Goal: Transaction & Acquisition: Purchase product/service

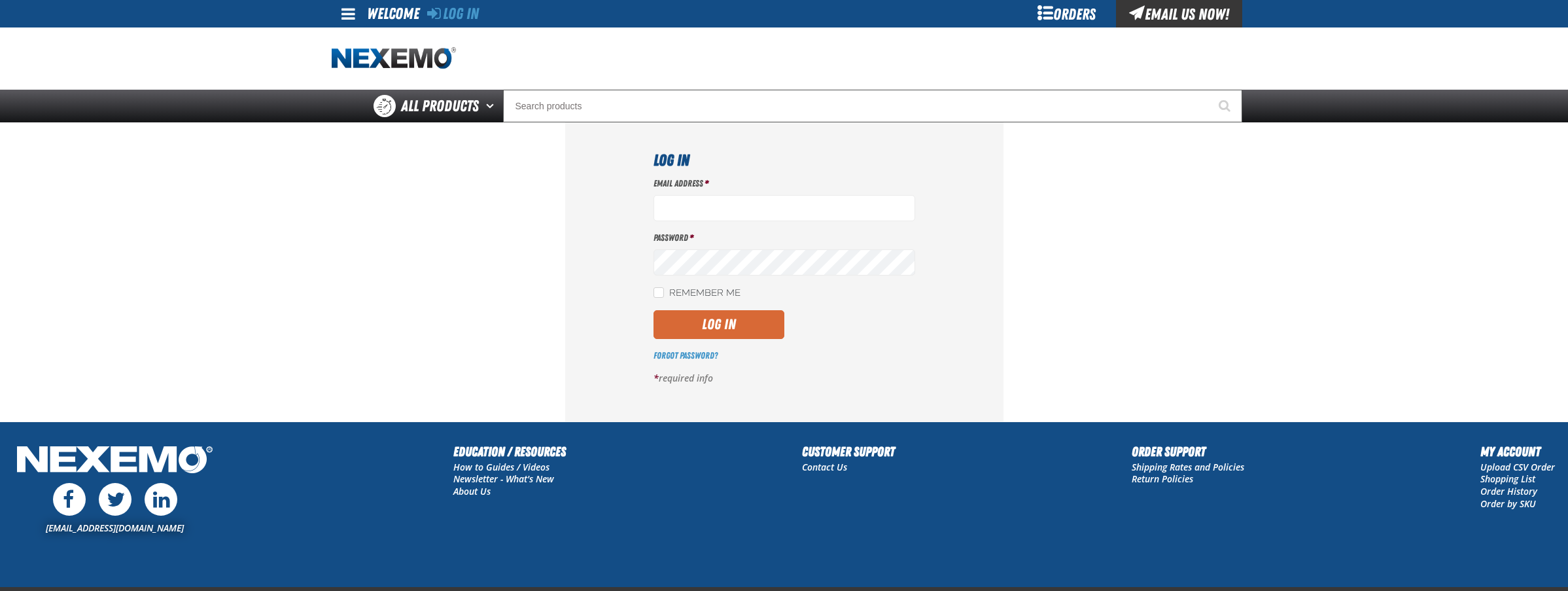
type input "bperkins03@vtaig.com"
click at [719, 335] on button "Log In" at bounding box center [719, 324] width 131 height 29
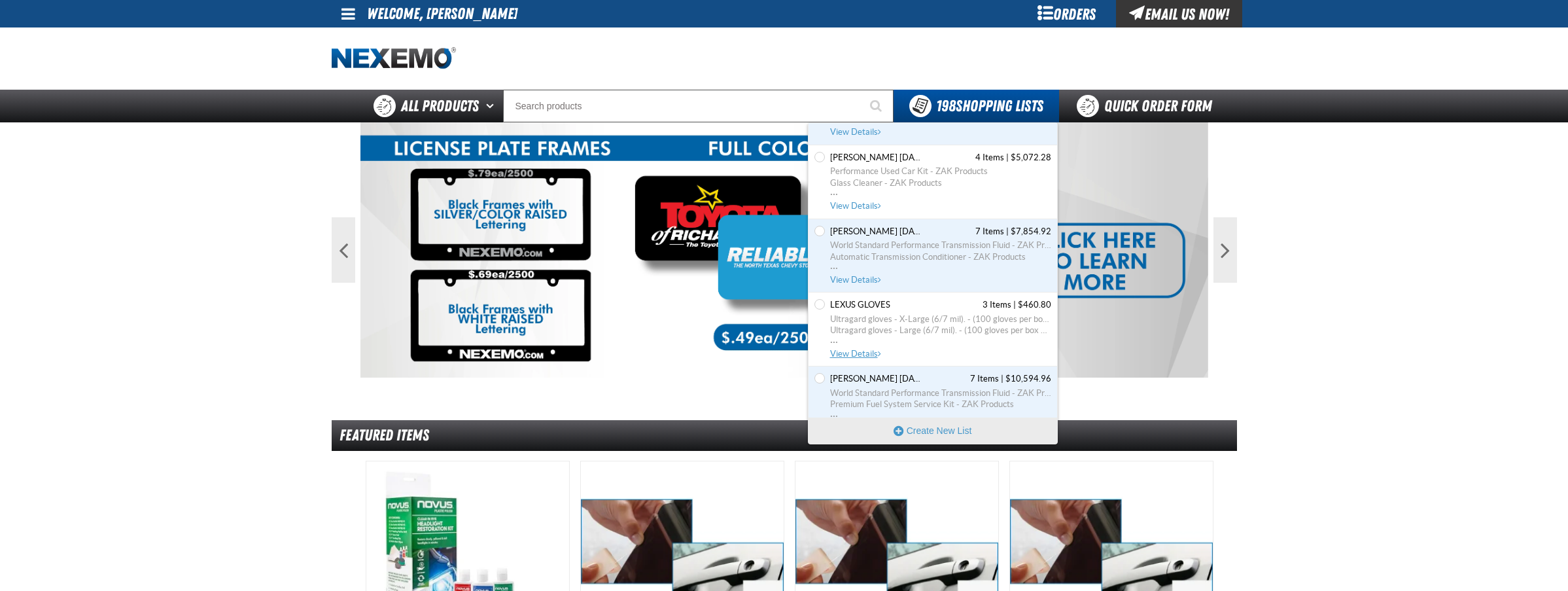
scroll to position [9770, 0]
click at [860, 350] on span "View Details" at bounding box center [856, 352] width 53 height 10
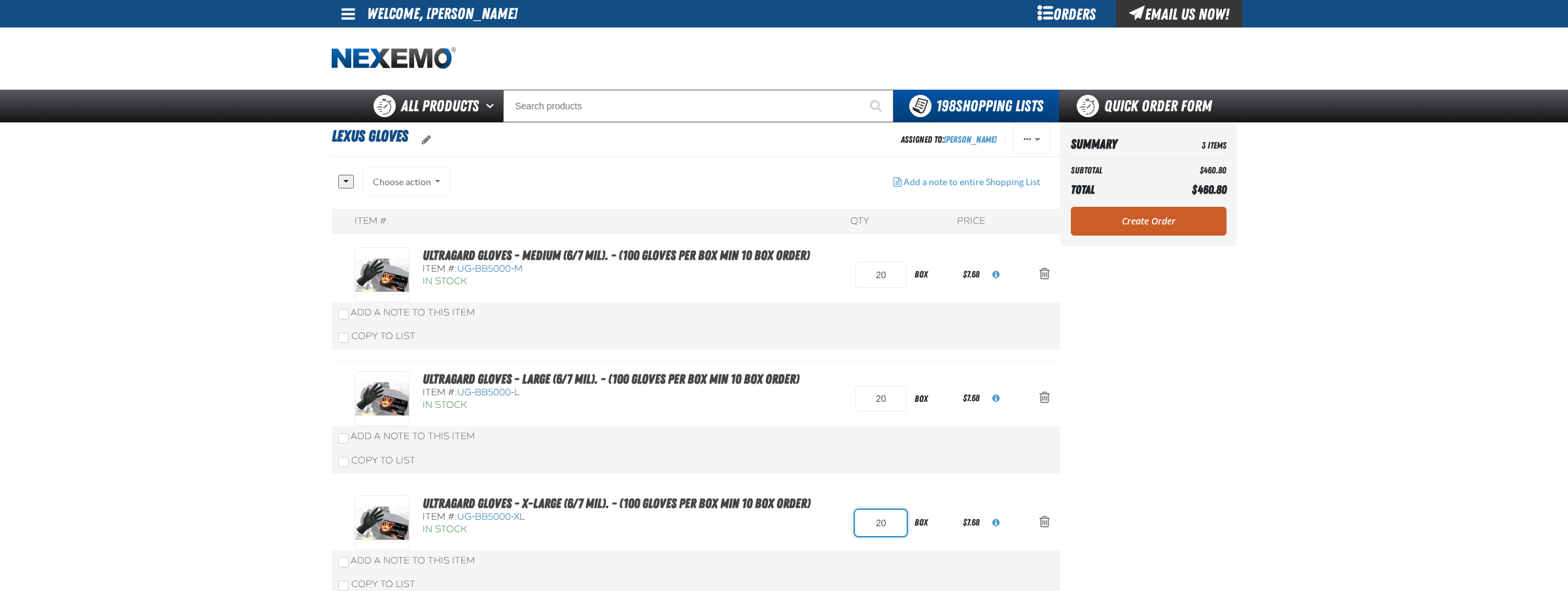
drag, startPoint x: 886, startPoint y: 525, endPoint x: 847, endPoint y: 531, distance: 39.5
click at [847, 531] on div "Ultragard gloves - X-Large (6/7 mil). - (100 gloves per box MIN 10 box order) I…" at bounding box center [683, 522] width 656 height 55
type input "10"
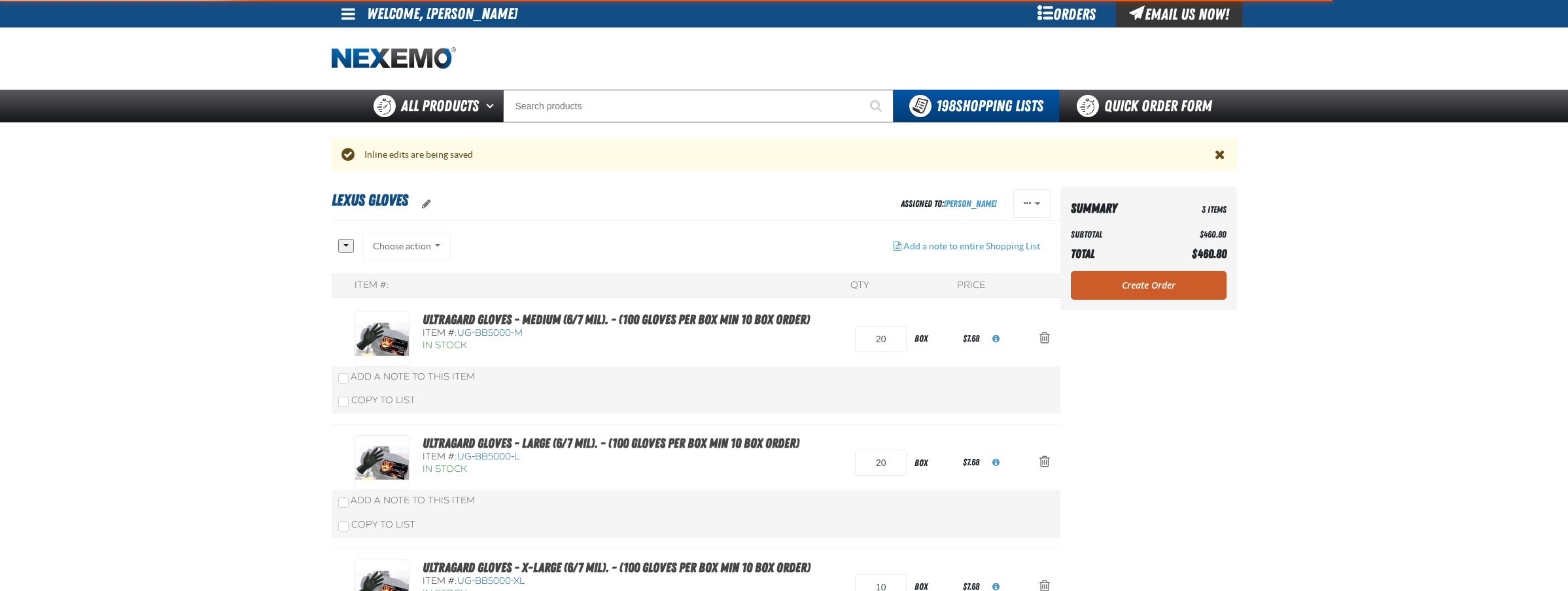
click at [943, 356] on div "Ultragard gloves - Medium (6/7 mil). - (100 gloves per box MIN 10 box order) It…" at bounding box center [695, 363] width 728 height 124
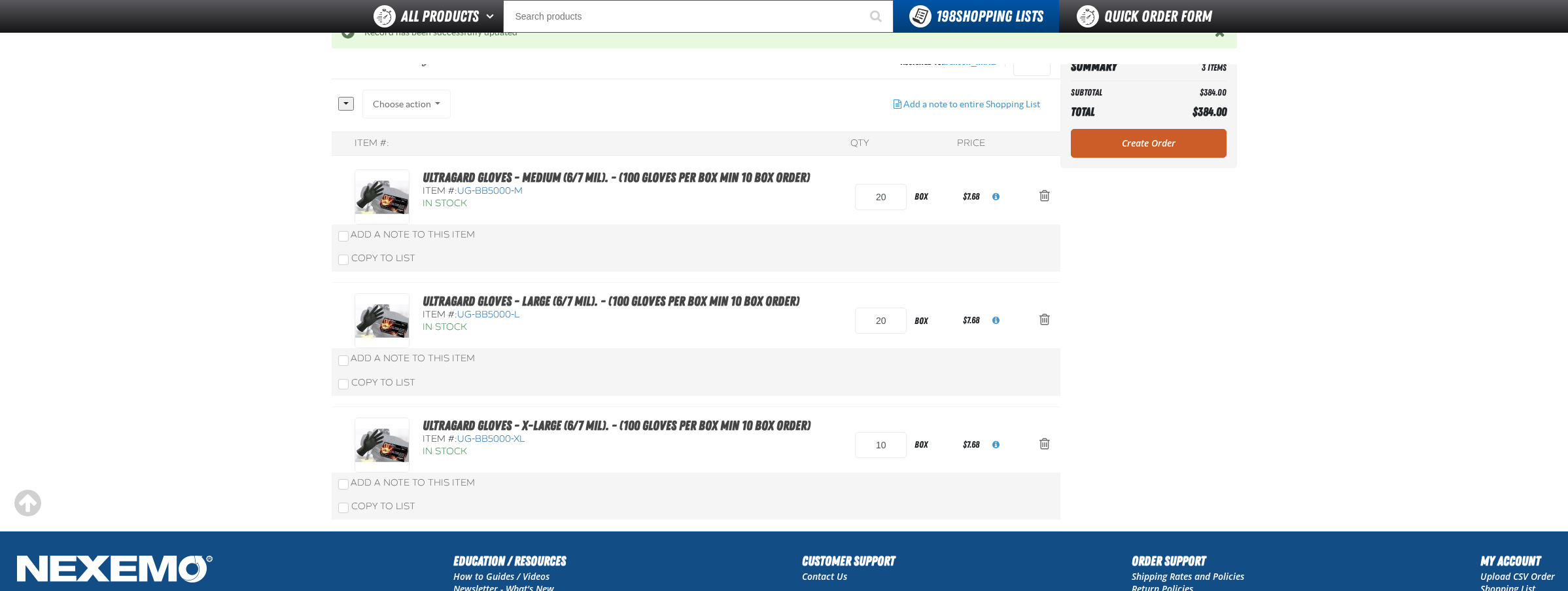
scroll to position [45, 0]
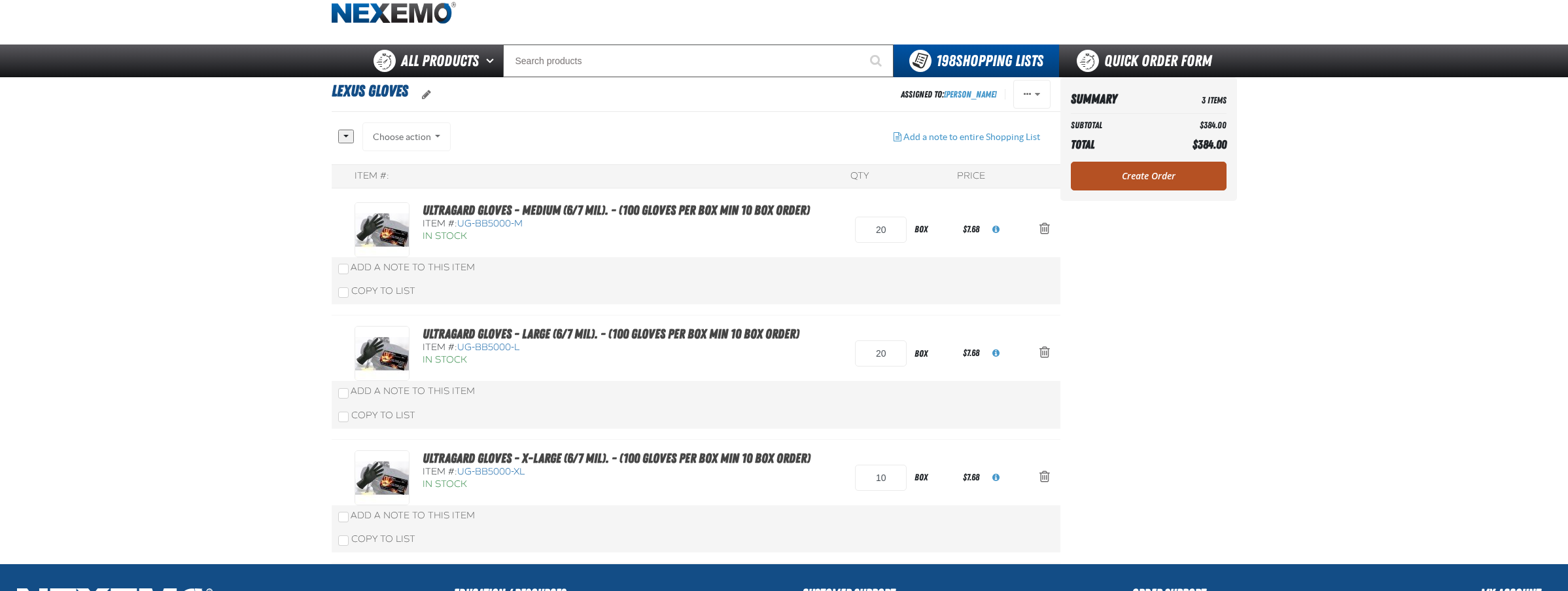
click at [1150, 177] on link "Create Order" at bounding box center [1148, 176] width 155 height 29
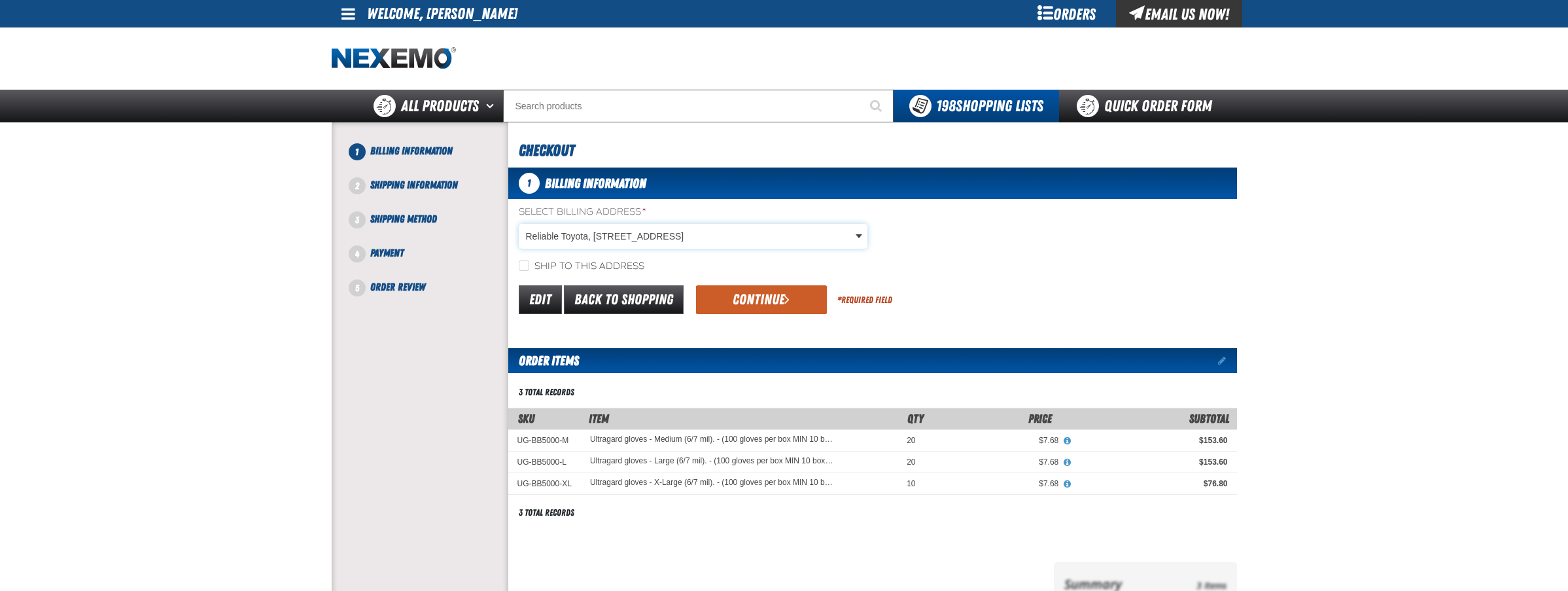
click at [672, 238] on body "Skip to Main Content Staging Site 5.1 Upgrade Site My Account My Account Suppor…" at bounding box center [784, 462] width 1568 height 923
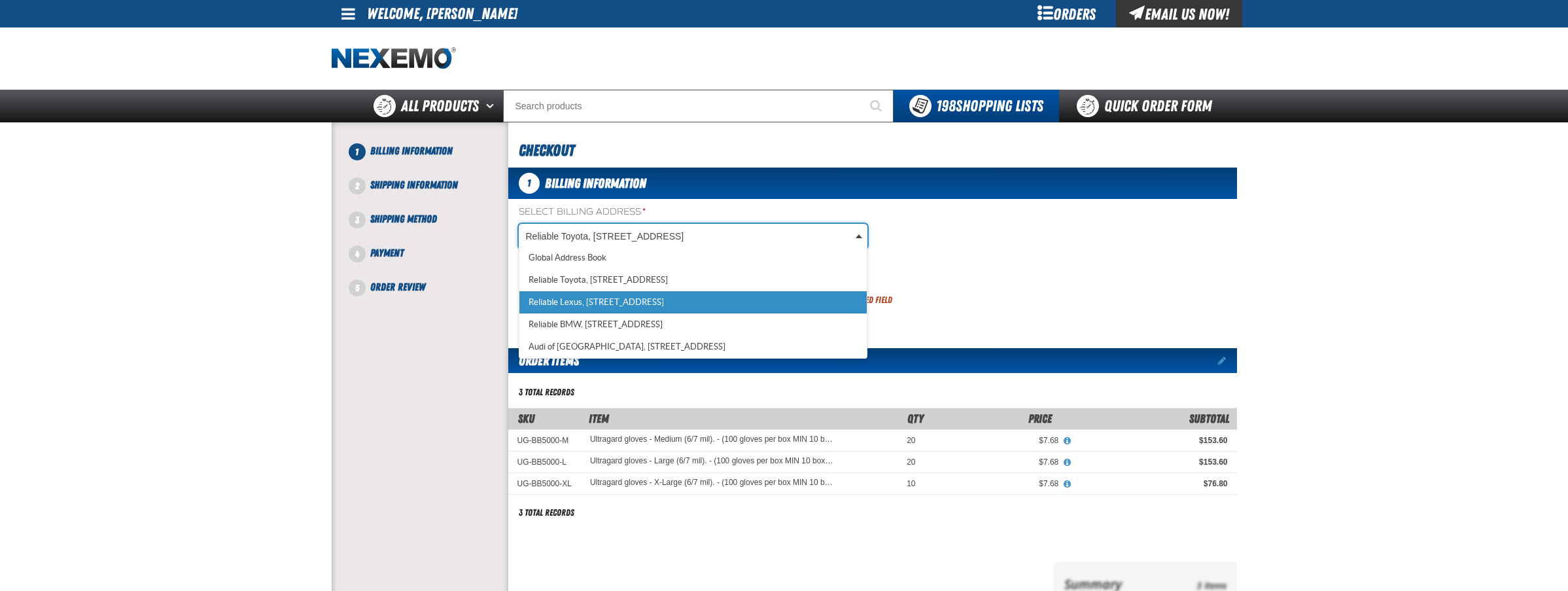
scroll to position [0, 6]
select select "a_387"
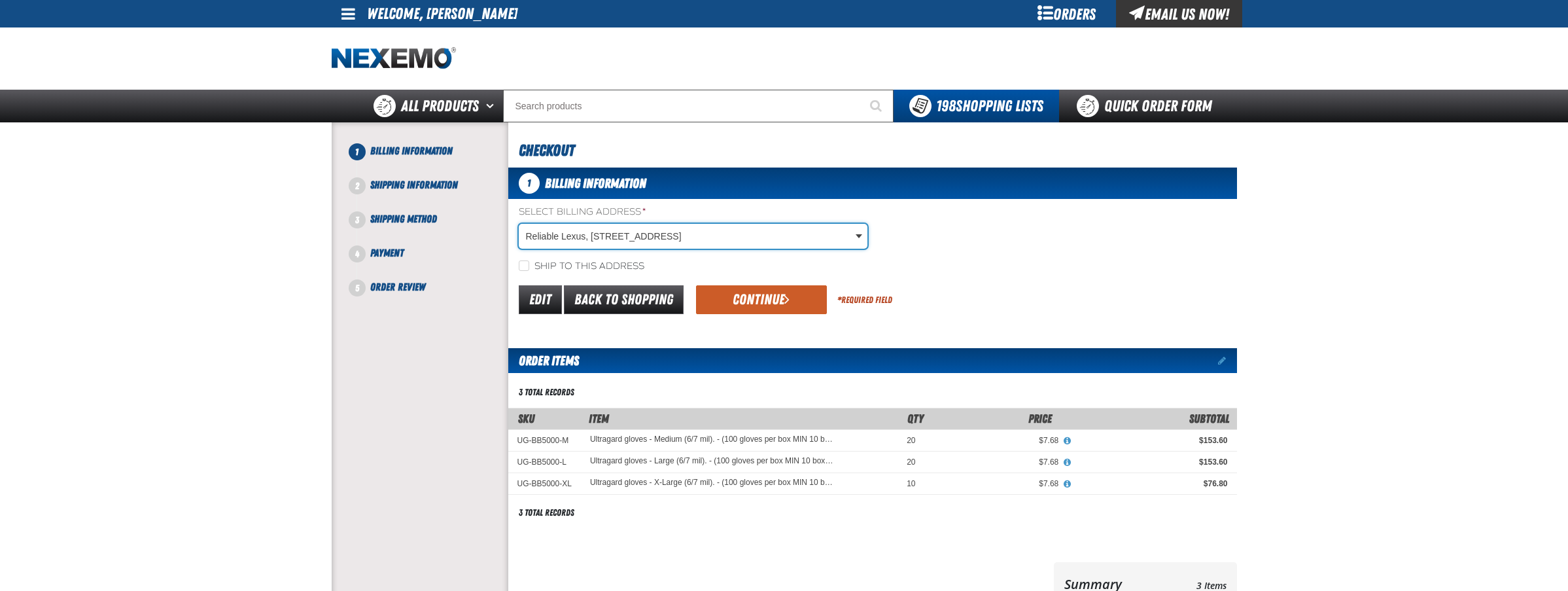
click at [611, 269] on label "Ship to this address" at bounding box center [581, 267] width 126 height 13
click at [529, 269] on input "Ship to this address" at bounding box center [524, 266] width 11 height 11
checkbox input "true"
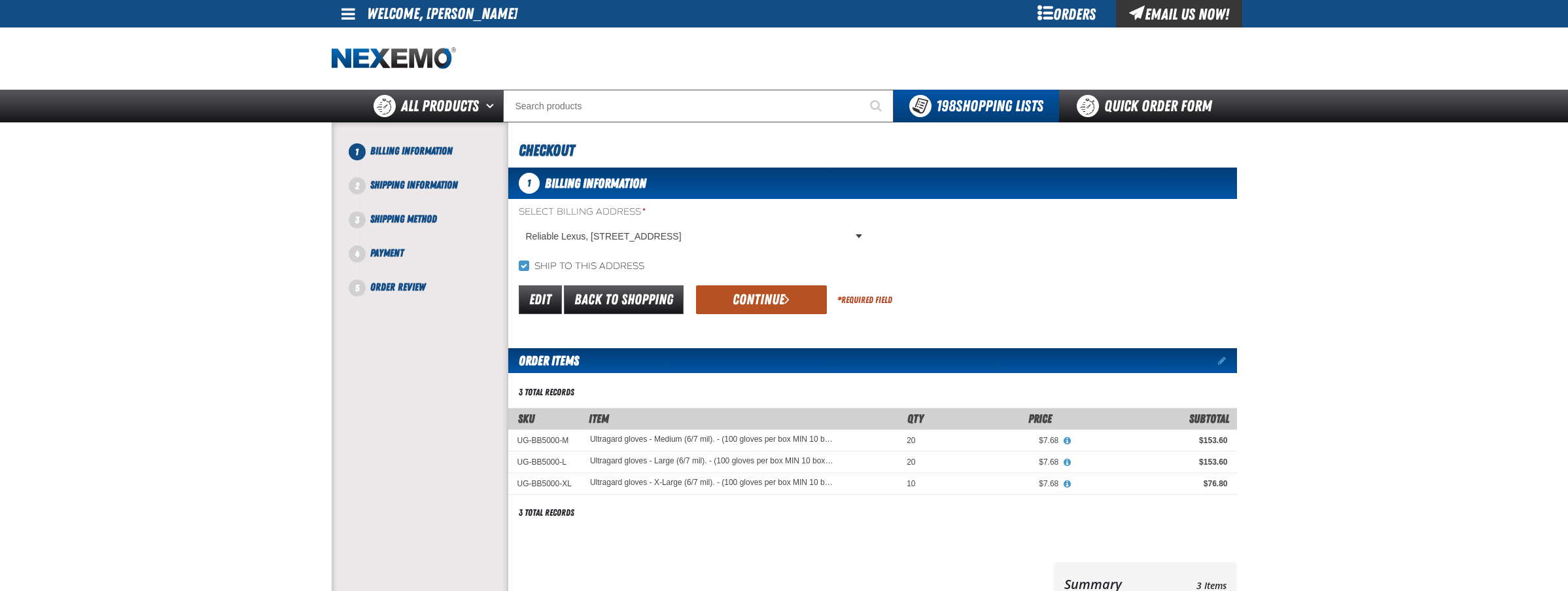
click at [741, 295] on button "Continue" at bounding box center [762, 300] width 131 height 29
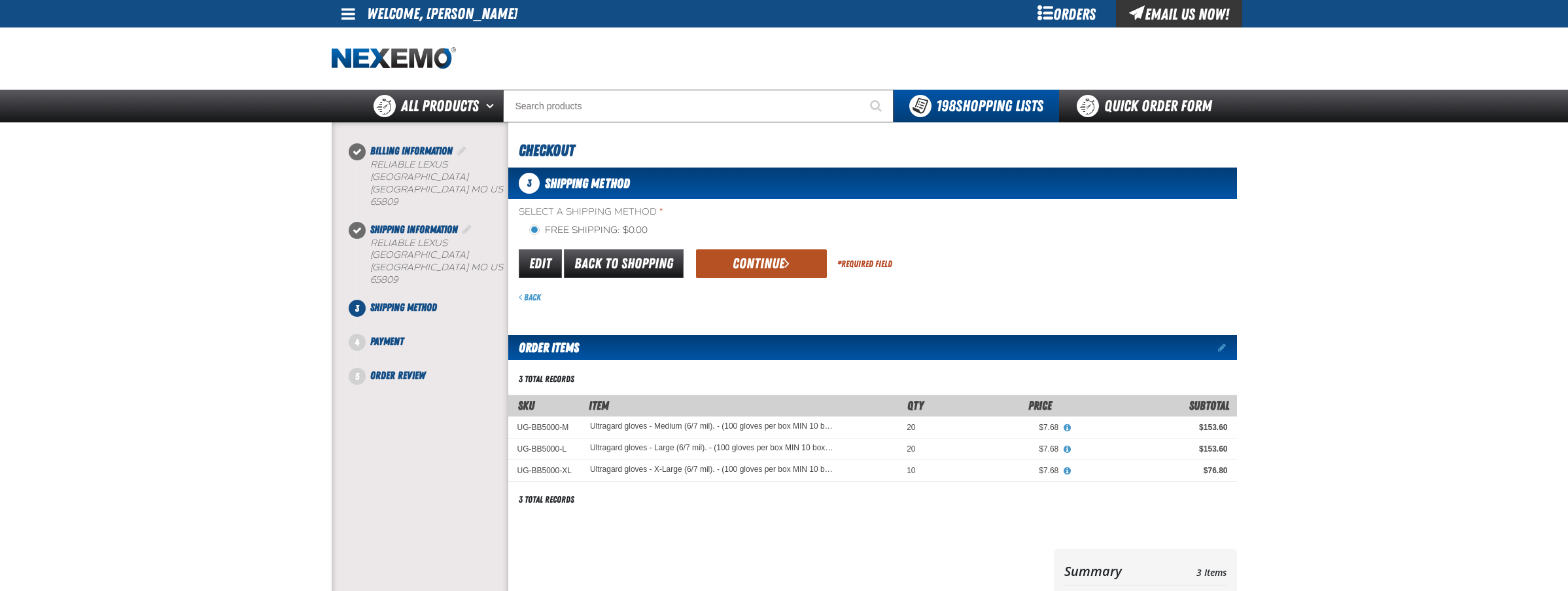
click at [725, 269] on button "Continue" at bounding box center [762, 263] width 131 height 29
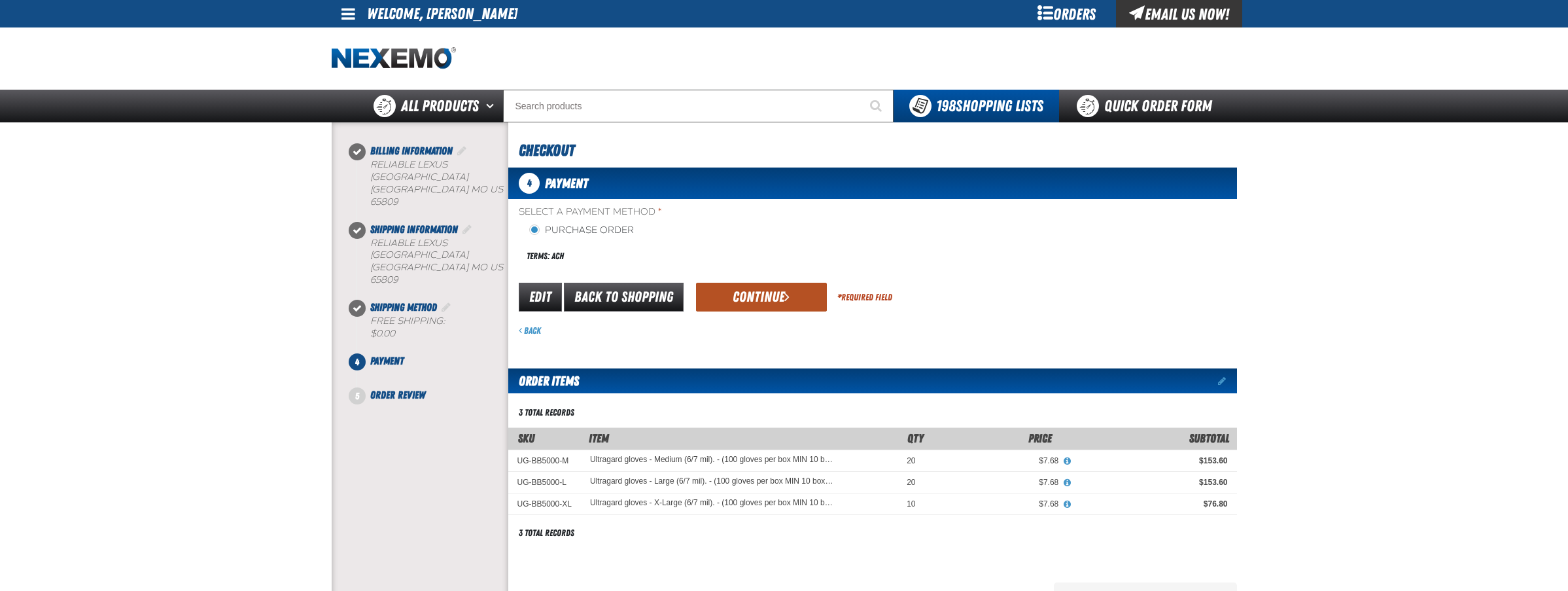
click at [740, 285] on button "Continue" at bounding box center [762, 297] width 131 height 29
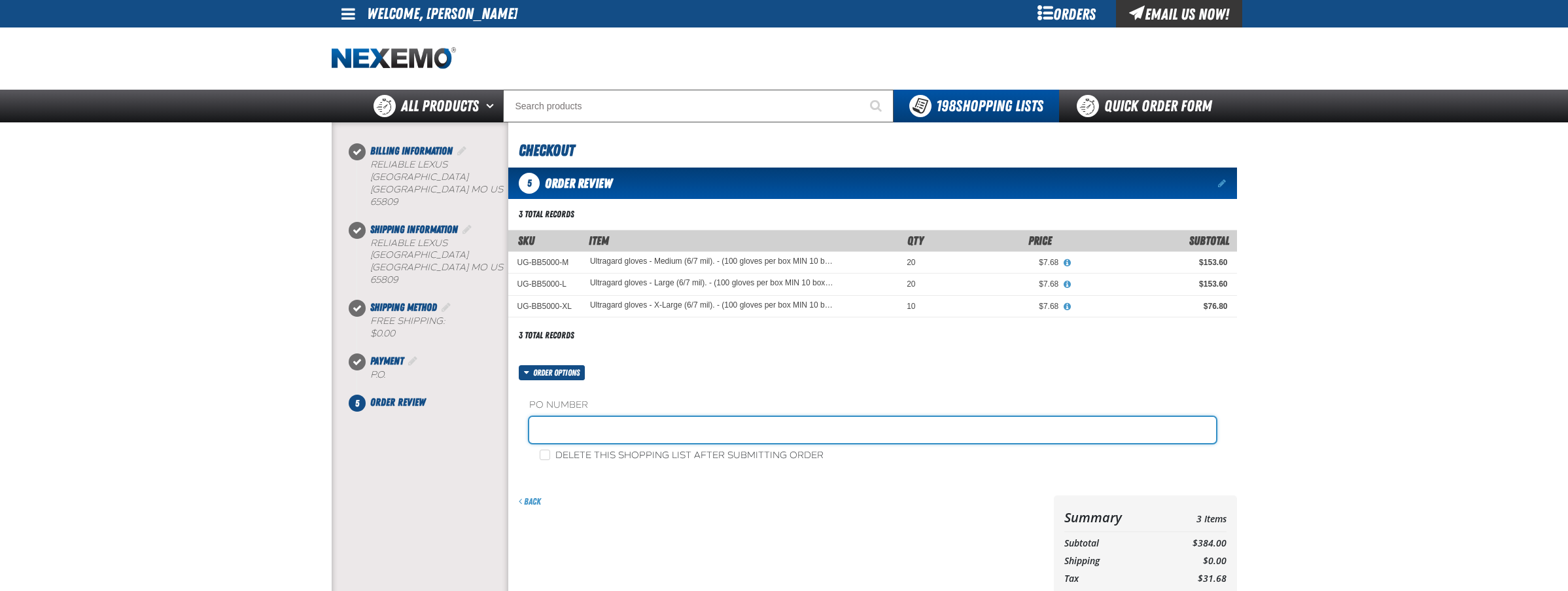
click at [605, 422] on input "text" at bounding box center [872, 429] width 687 height 26
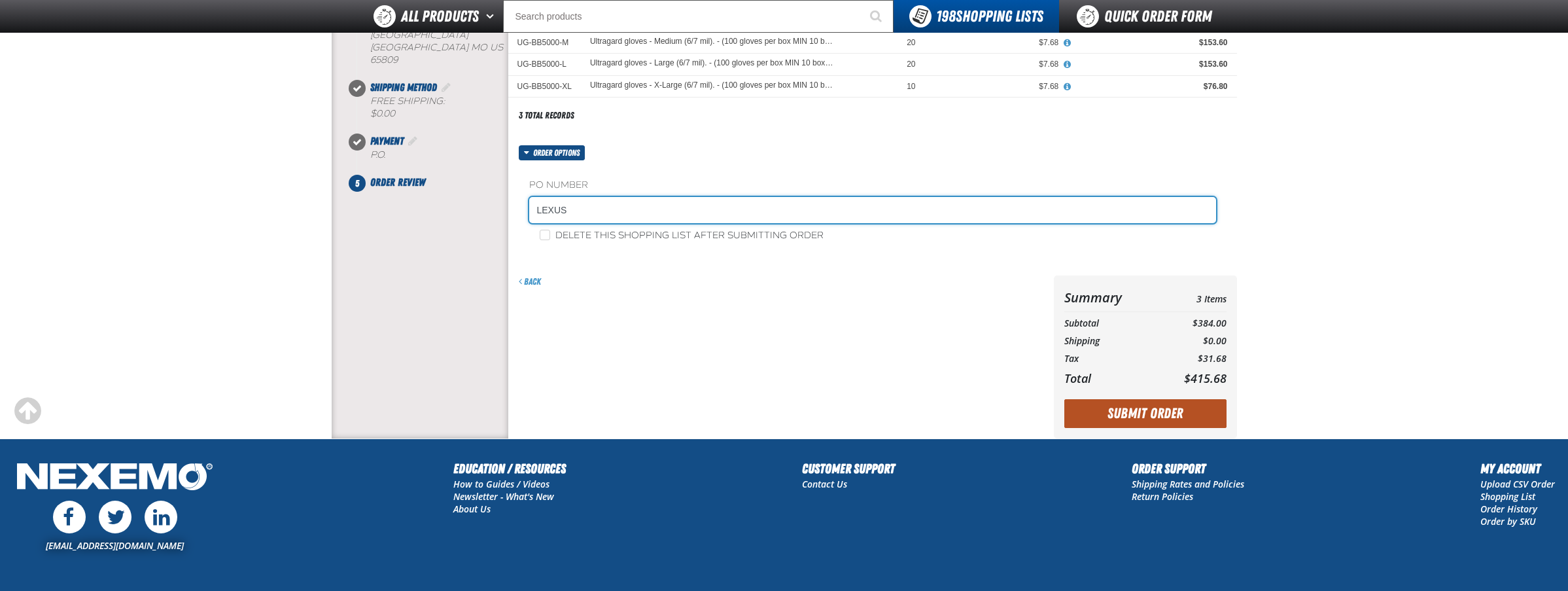
scroll to position [188, 0]
type input "LEXUS"
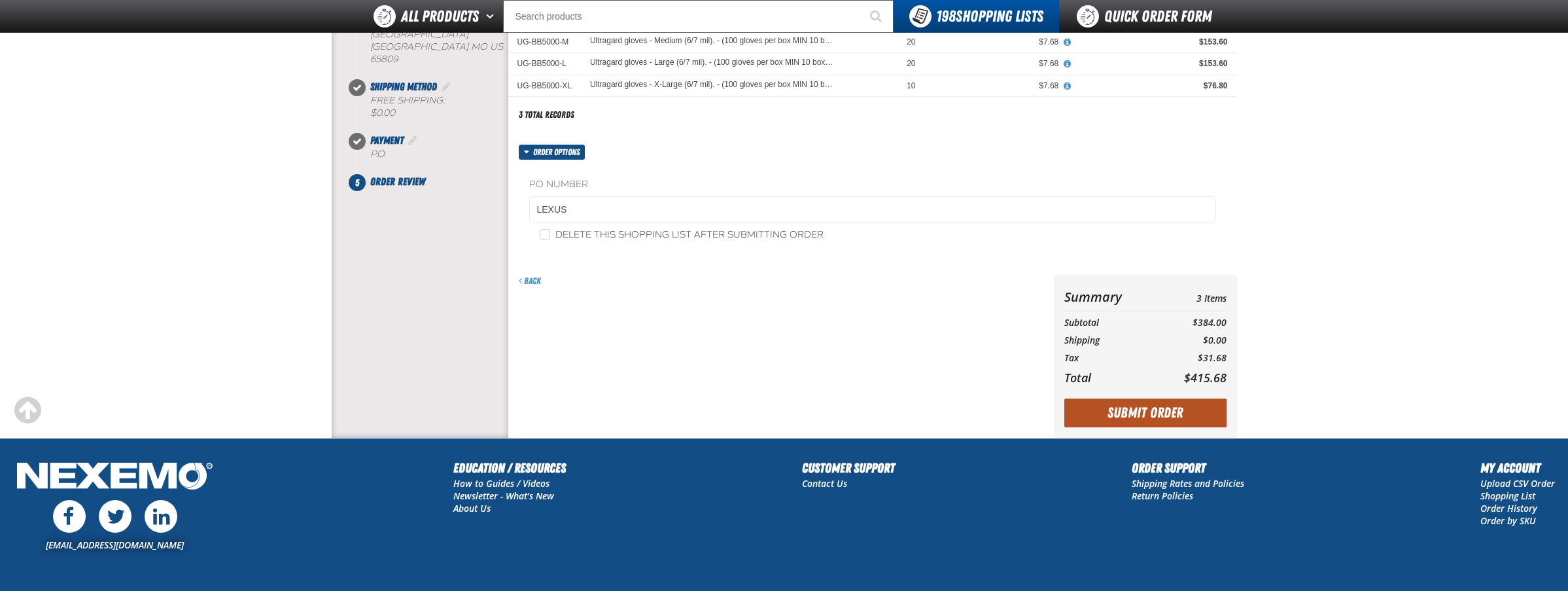
click at [1150, 408] on button "Submit Order" at bounding box center [1145, 412] width 163 height 29
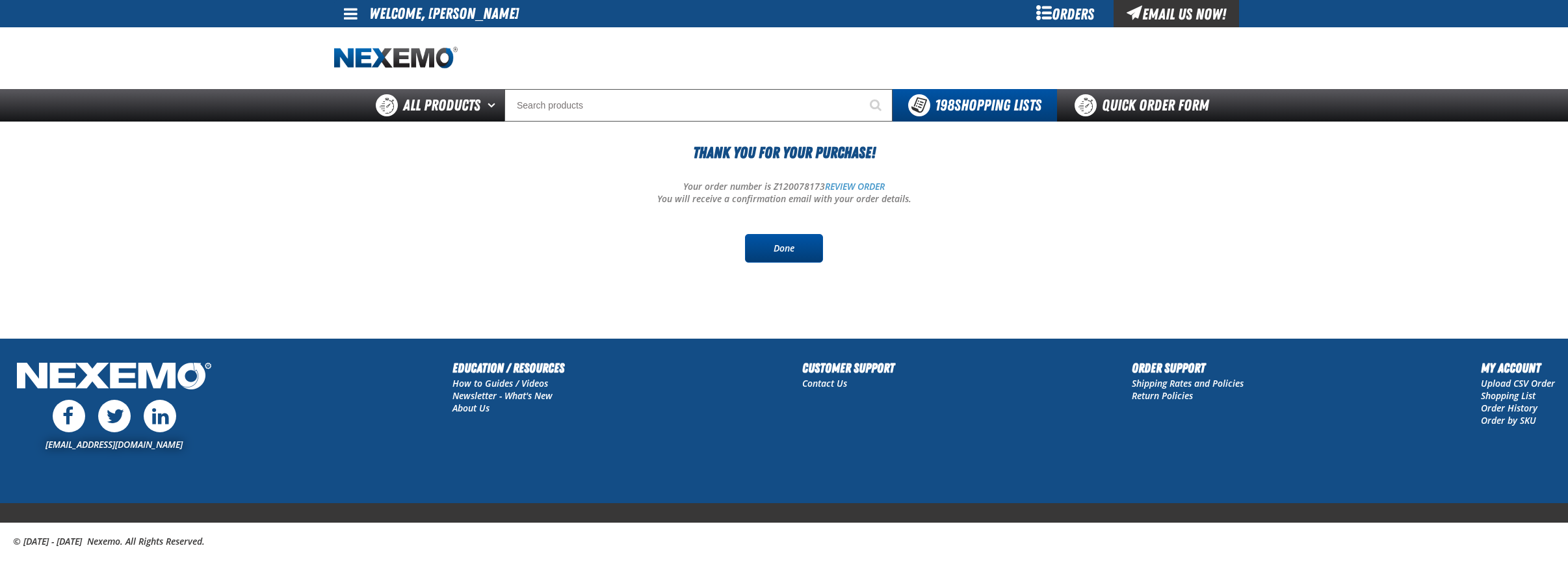
click at [778, 251] on link "Done" at bounding box center [784, 248] width 78 height 29
